Goal: Task Accomplishment & Management: Manage account settings

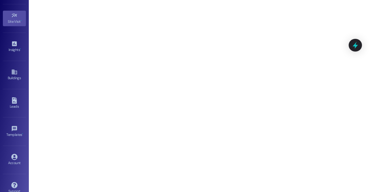
scroll to position [82, 0]
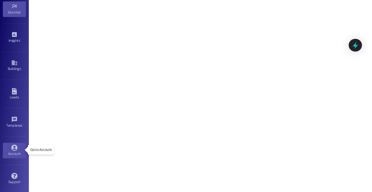
click at [10, 155] on div "Account" at bounding box center [14, 154] width 29 height 6
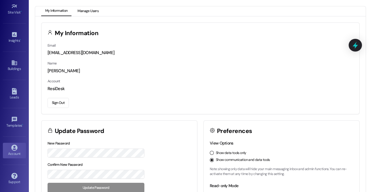
click at [94, 11] on button "Manage Users" at bounding box center [87, 11] width 29 height 10
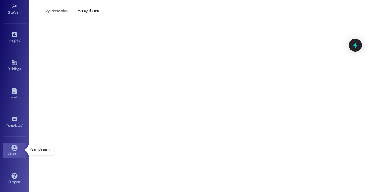
click at [15, 151] on div "Account" at bounding box center [14, 154] width 29 height 6
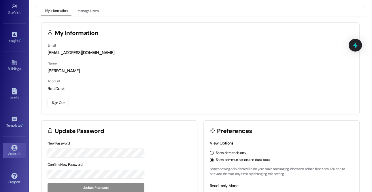
click at [59, 103] on button "Sign Out" at bounding box center [57, 103] width 21 height 10
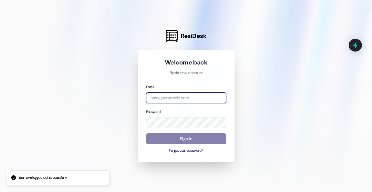
click at [161, 99] on input "email" at bounding box center [186, 97] width 80 height 11
type input "a"
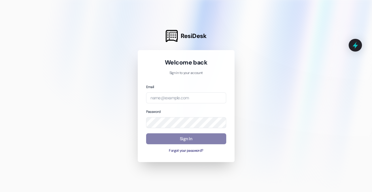
type input "[EMAIL_ADDRESS][DOMAIN_NAME]"
